Goal: Task Accomplishment & Management: Use online tool/utility

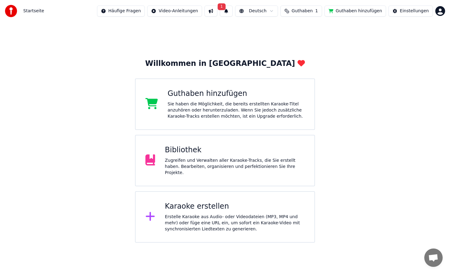
click at [231, 13] on button "1" at bounding box center [226, 11] width 13 height 11
click at [218, 12] on button at bounding box center [211, 11] width 13 height 11
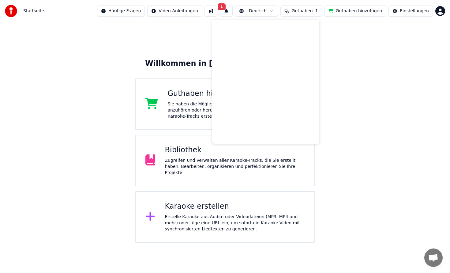
click at [233, 12] on button "1" at bounding box center [226, 11] width 13 height 11
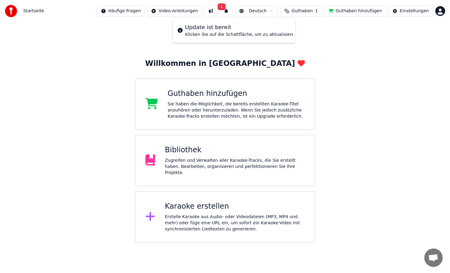
click at [227, 35] on div "Klicken Sie auf die Schaltfläche, um zu aktualisieren" at bounding box center [241, 35] width 112 height 6
click at [233, 10] on button "1" at bounding box center [226, 11] width 13 height 11
click at [226, 7] on span "1" at bounding box center [222, 6] width 8 height 7
click at [223, 34] on div "Klicken Sie auf die Schaltfläche, um zu aktualisieren" at bounding box center [241, 35] width 112 height 6
click at [242, 37] on div "Klicken Sie auf die Schaltfläche, um zu aktualisieren" at bounding box center [241, 35] width 112 height 6
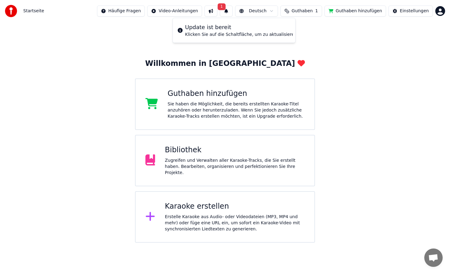
click at [201, 205] on div "Karaoke erstellen" at bounding box center [235, 207] width 140 height 10
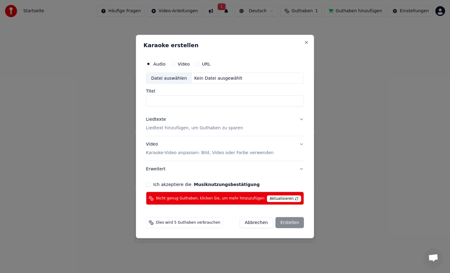
click at [277, 199] on span "Aktualisieren" at bounding box center [284, 198] width 34 height 7
click at [263, 223] on button "Abbrechen" at bounding box center [256, 222] width 33 height 11
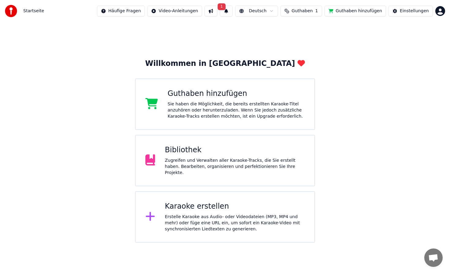
click at [305, 9] on span "Guthaben" at bounding box center [302, 11] width 21 height 6
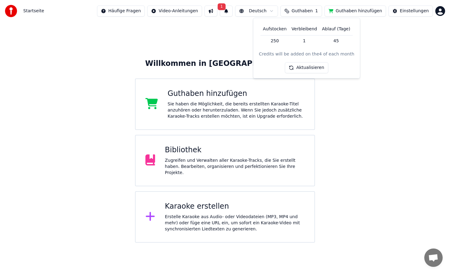
click at [310, 70] on button "Aktualisieren" at bounding box center [306, 67] width 43 height 11
click at [350, 9] on button "Guthaben hinzufügen" at bounding box center [356, 11] width 62 height 11
